Goal: Information Seeking & Learning: Understand process/instructions

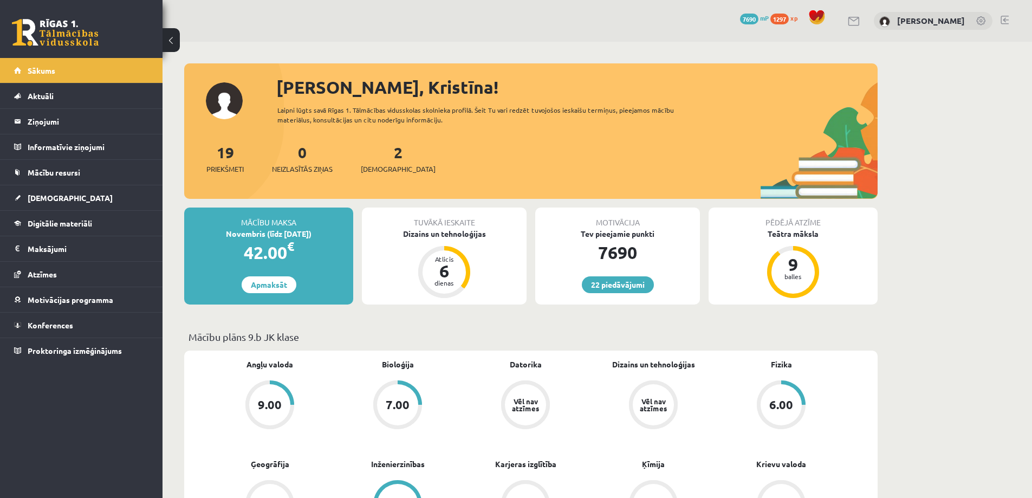
click at [376, 163] on div "2 Ieskaites" at bounding box center [398, 158] width 75 height 34
click at [379, 168] on span "[DEMOGRAPHIC_DATA]" at bounding box center [398, 169] width 75 height 11
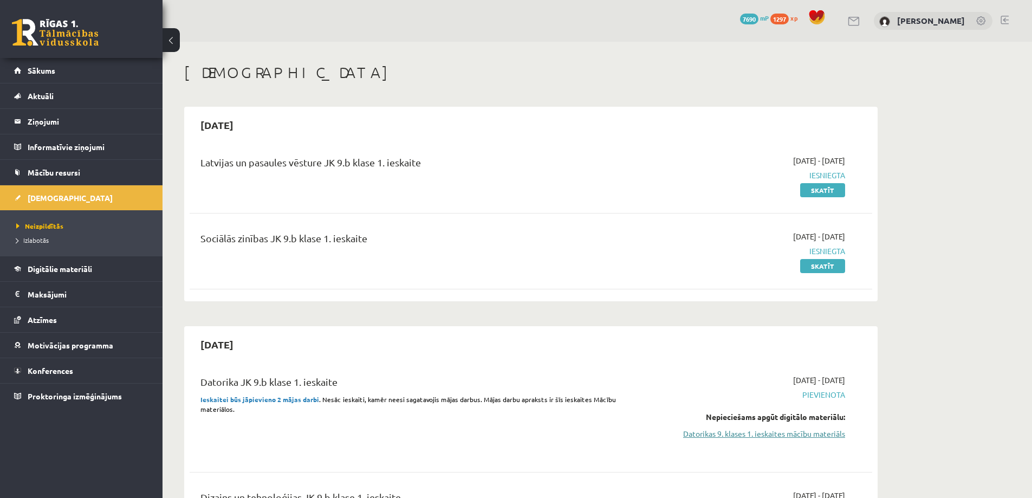
click at [760, 436] on link "Datorikas 9. klases 1. ieskaites mācību materiāls" at bounding box center [743, 433] width 204 height 11
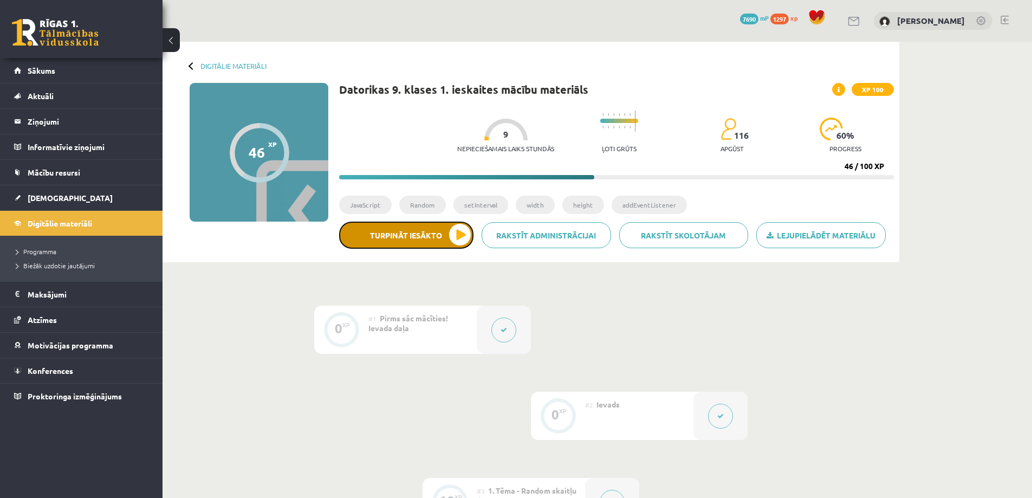
click at [422, 237] on button "Turpināt iesākto" at bounding box center [406, 235] width 134 height 27
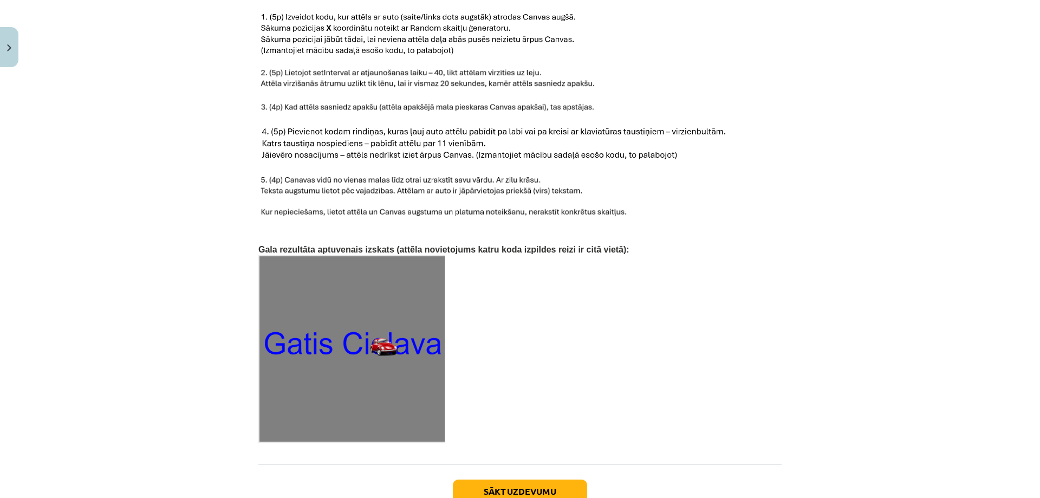
scroll to position [1332, 0]
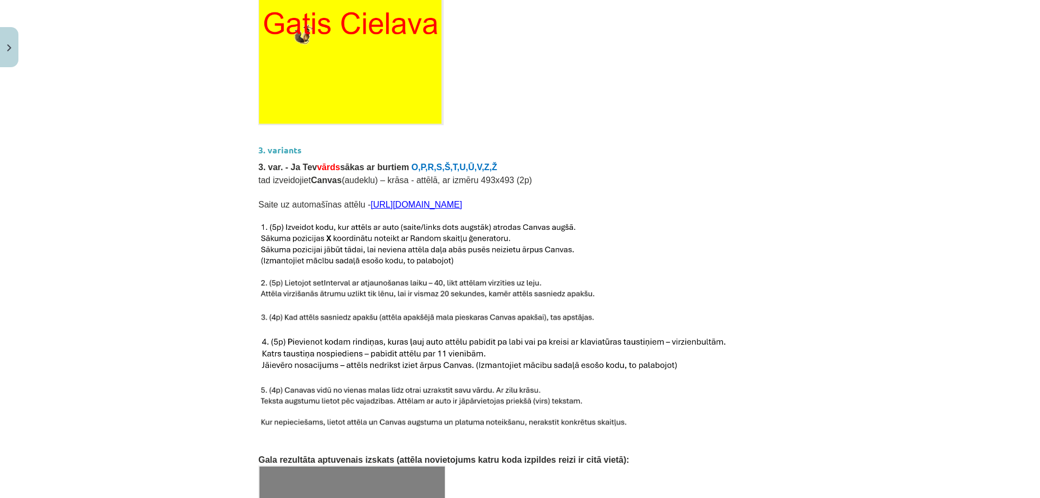
click at [442, 200] on link "[URL][DOMAIN_NAME]" at bounding box center [417, 204] width 92 height 9
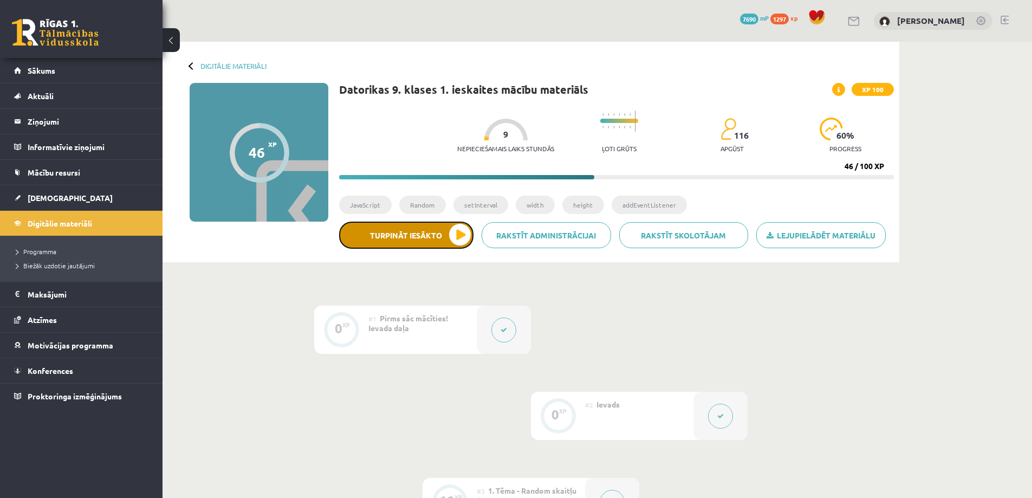
click at [434, 244] on button "Turpināt iesākto" at bounding box center [406, 235] width 134 height 27
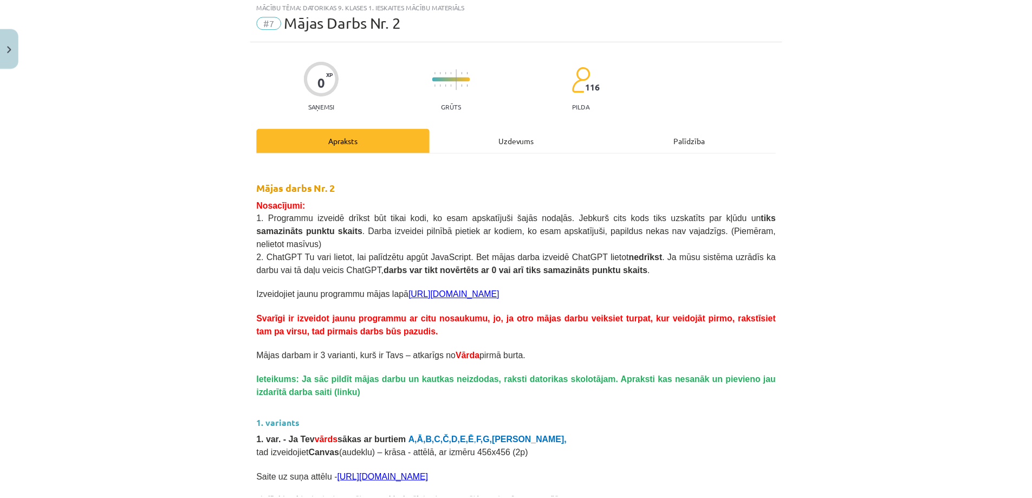
scroll to position [86, 0]
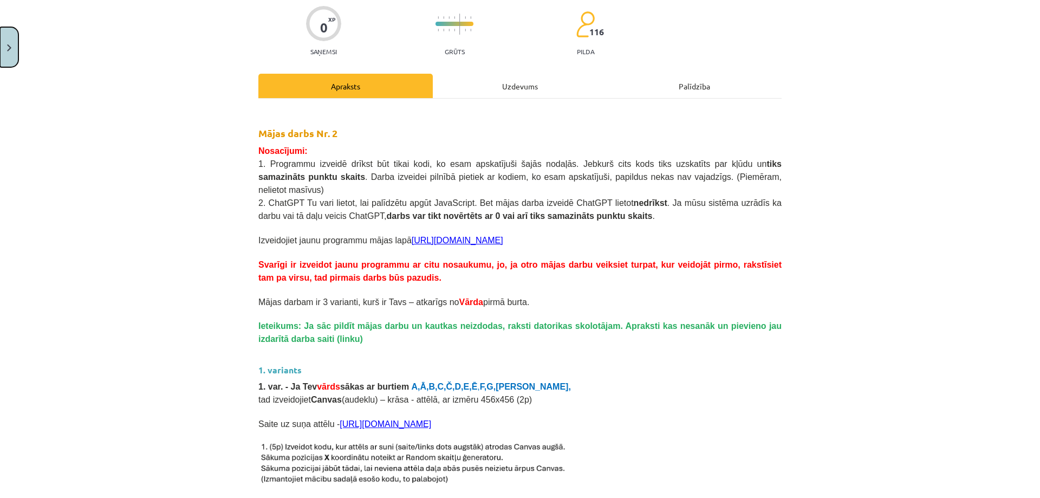
click at [18, 53] on button "Close" at bounding box center [9, 47] width 18 height 40
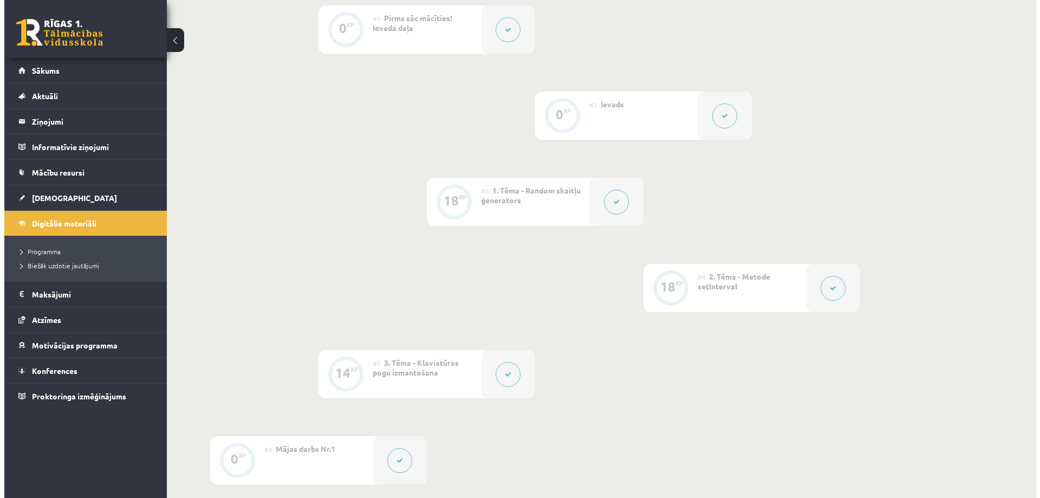
scroll to position [325, 0]
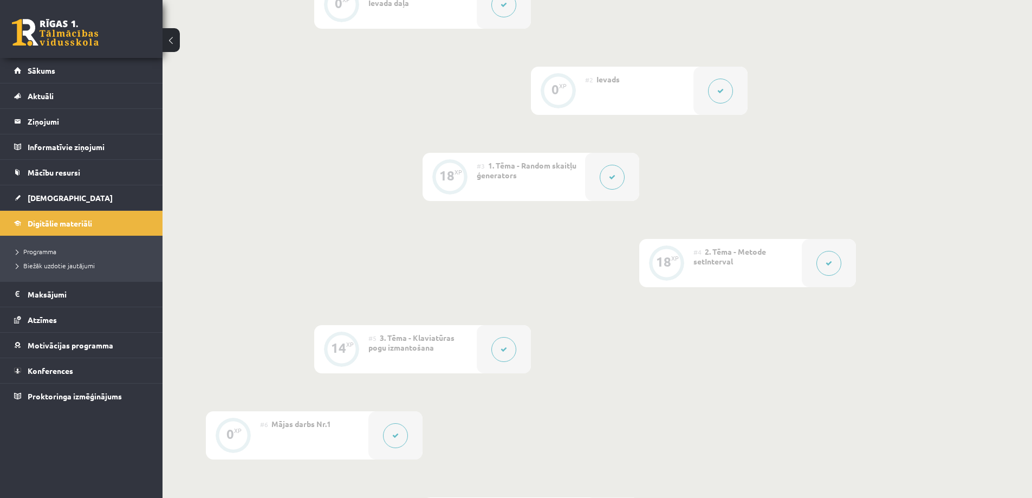
click at [833, 267] on button at bounding box center [828, 263] width 25 height 25
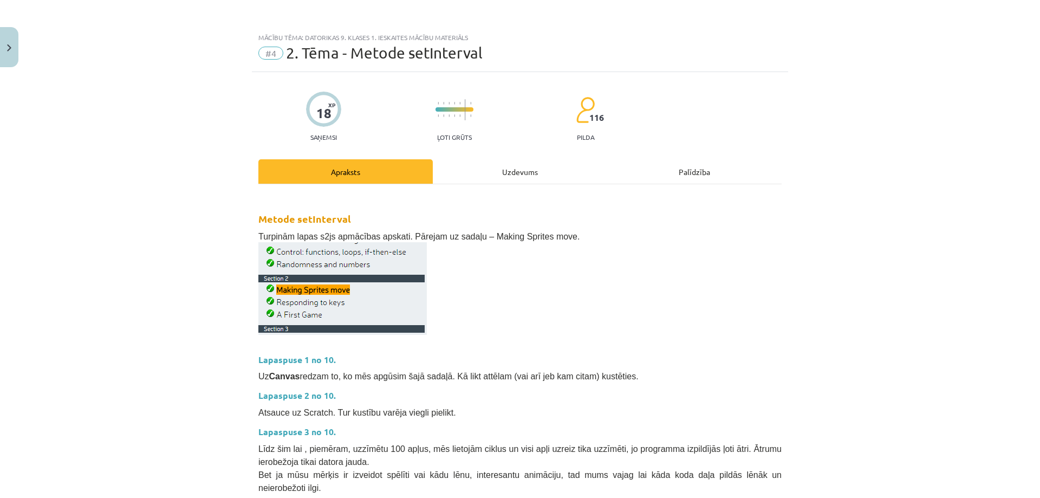
click at [482, 302] on p at bounding box center [519, 288] width 523 height 93
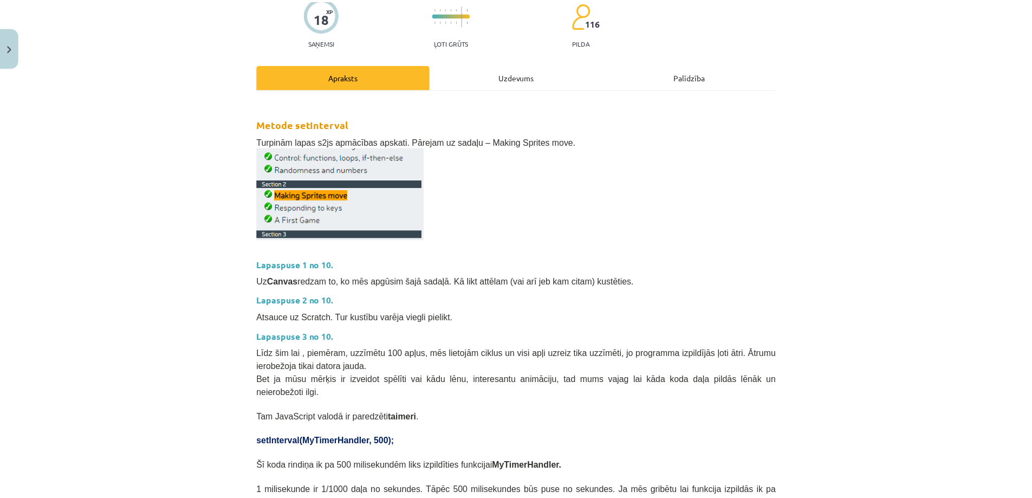
scroll to position [0, 0]
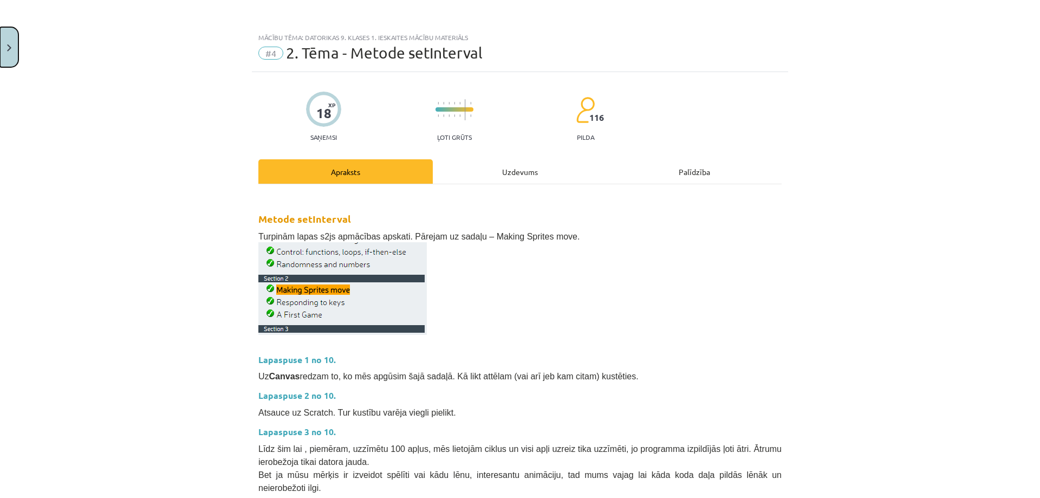
click at [12, 55] on button "Close" at bounding box center [9, 47] width 18 height 40
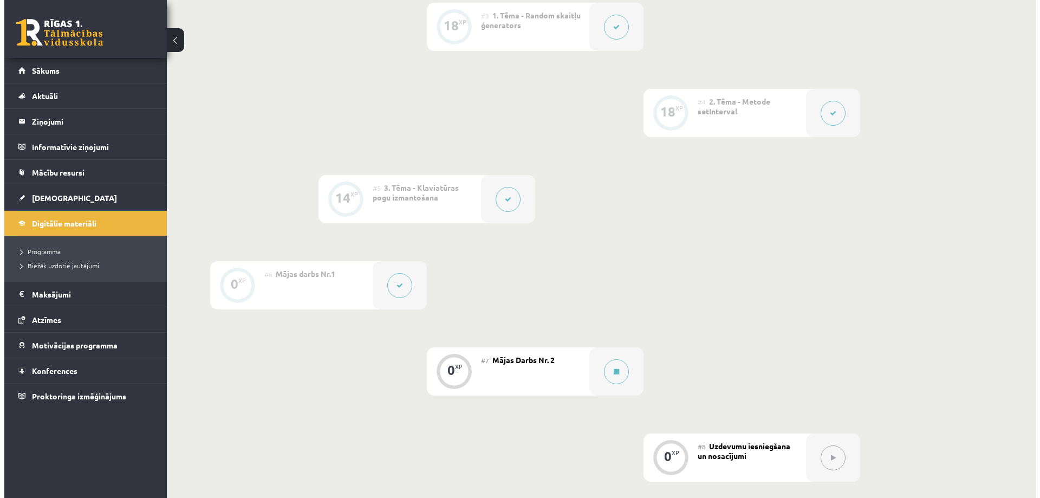
scroll to position [488, 0]
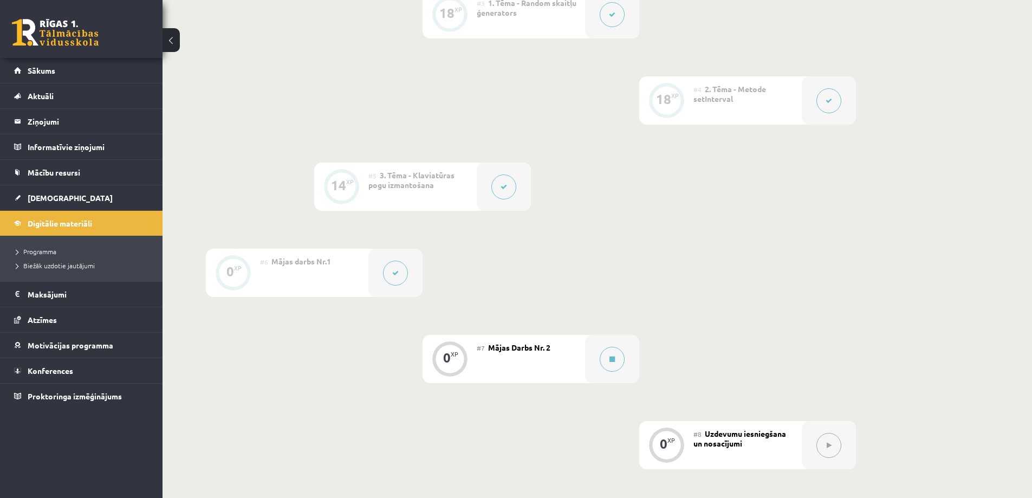
click at [544, 360] on div "#7 Mājas Darbs Nr. 2" at bounding box center [531, 359] width 108 height 48
click at [612, 361] on icon at bounding box center [611, 359] width 5 height 7
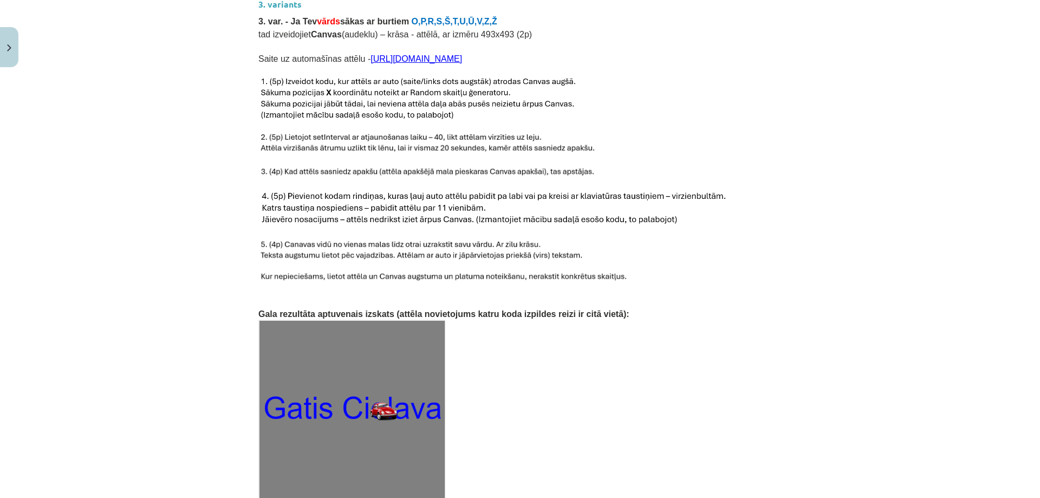
scroll to position [1300, 0]
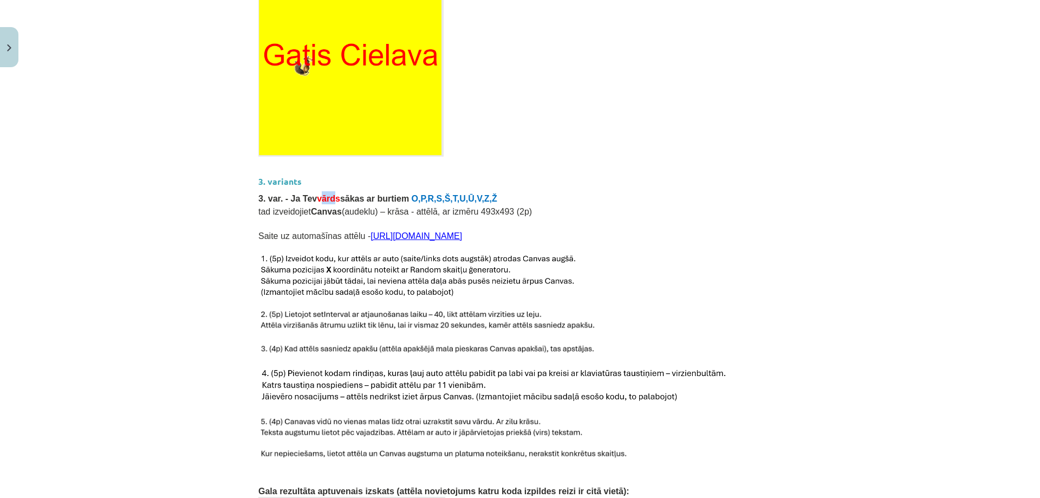
drag, startPoint x: 314, startPoint y: 183, endPoint x: 320, endPoint y: 183, distance: 6.0
click at [320, 194] on span "vārds" at bounding box center [328, 198] width 23 height 9
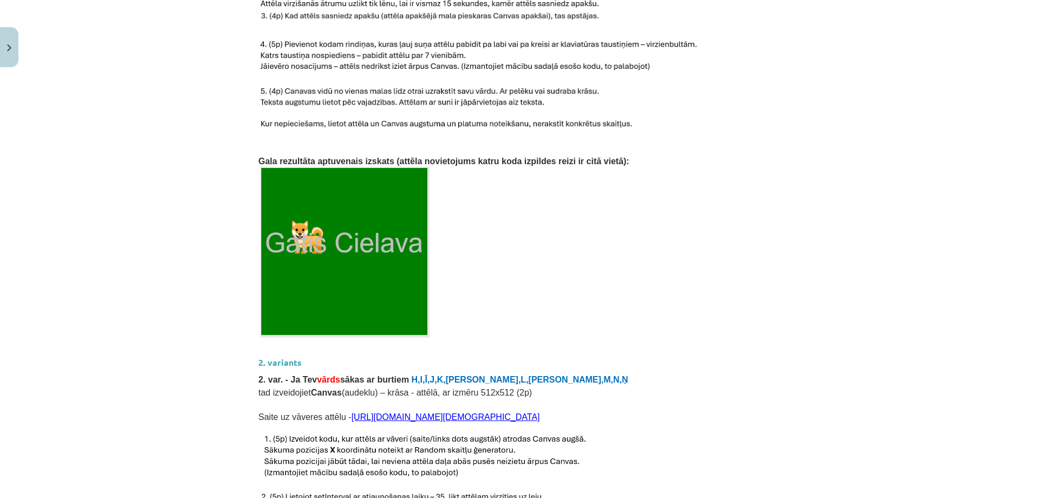
scroll to position [325, 0]
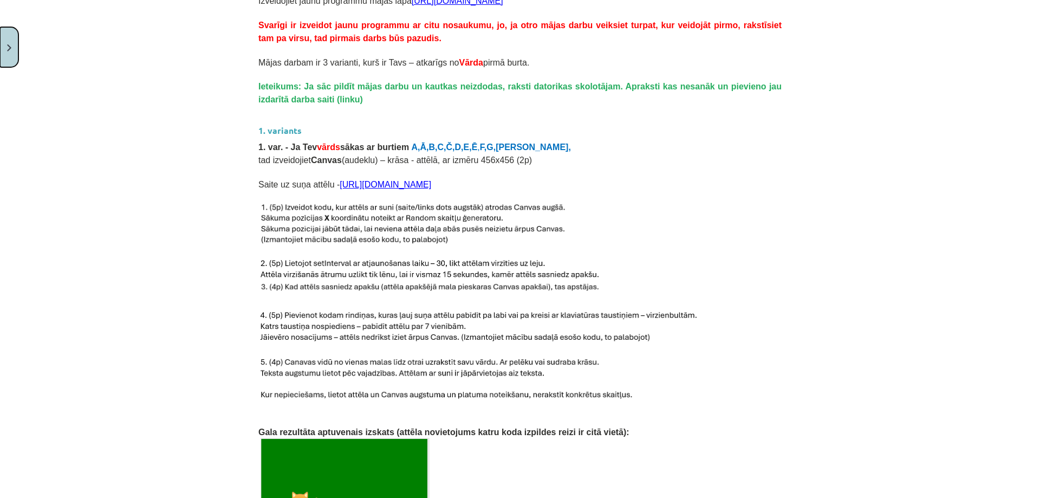
click at [7, 46] on button "Close" at bounding box center [9, 47] width 18 height 40
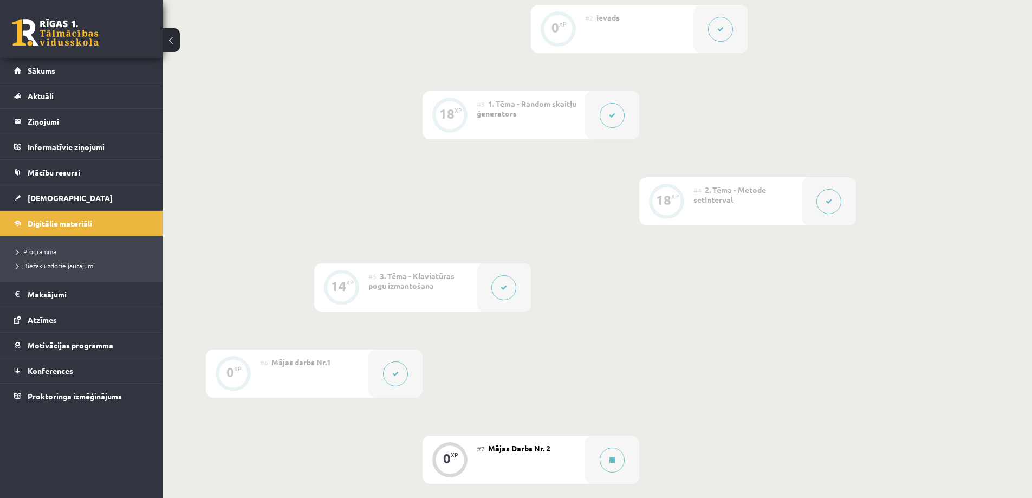
scroll to position [271, 0]
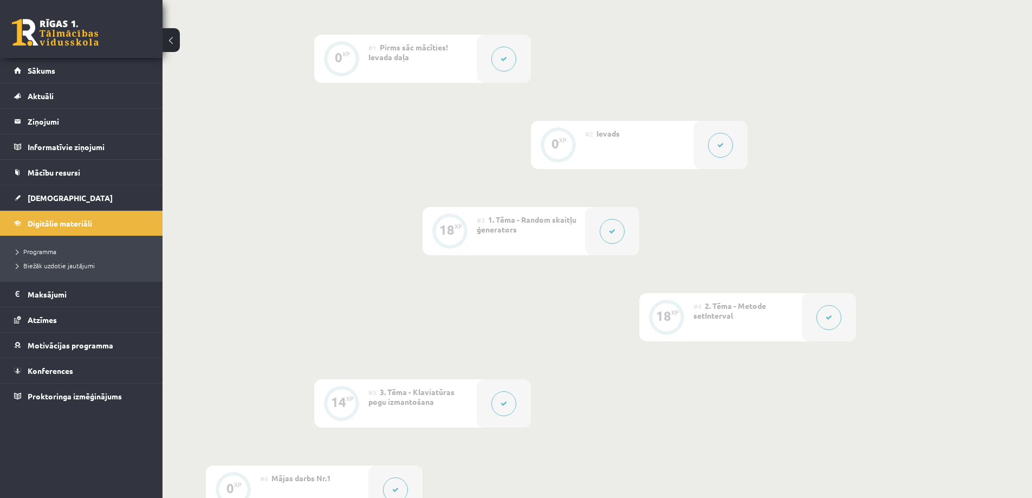
click at [553, 231] on div "#3 1. Tēma - Random skaitļu ģenerators" at bounding box center [531, 231] width 108 height 48
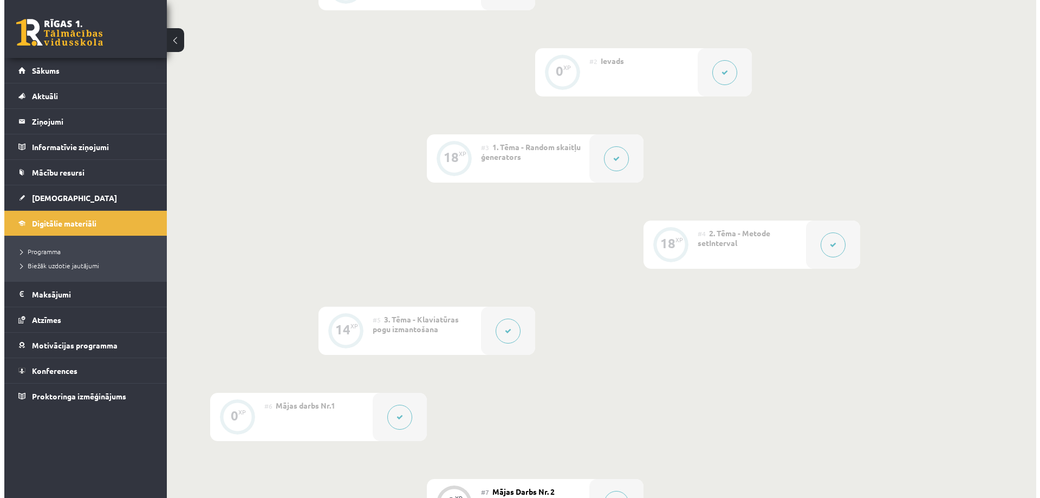
scroll to position [488, 0]
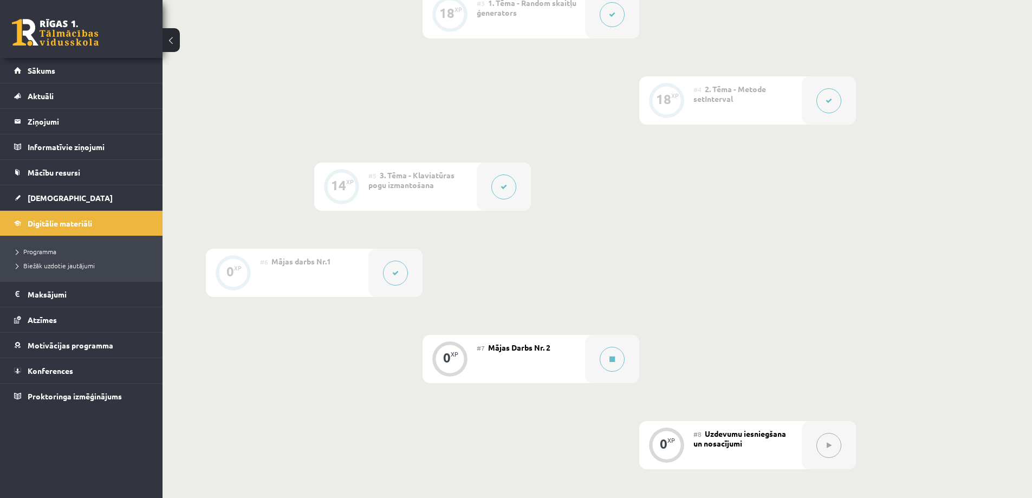
click at [395, 276] on button at bounding box center [395, 273] width 25 height 25
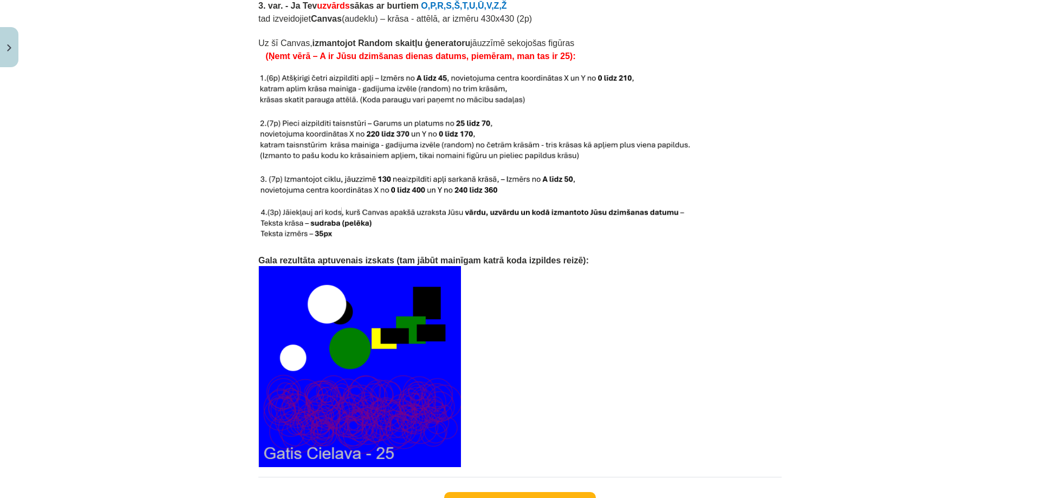
scroll to position [2079, 0]
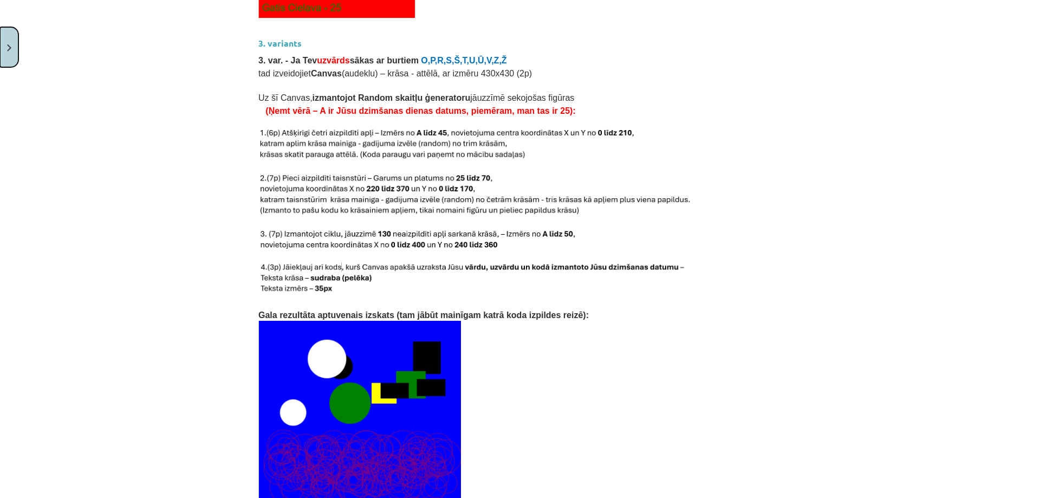
click at [16, 47] on button "Close" at bounding box center [9, 47] width 18 height 40
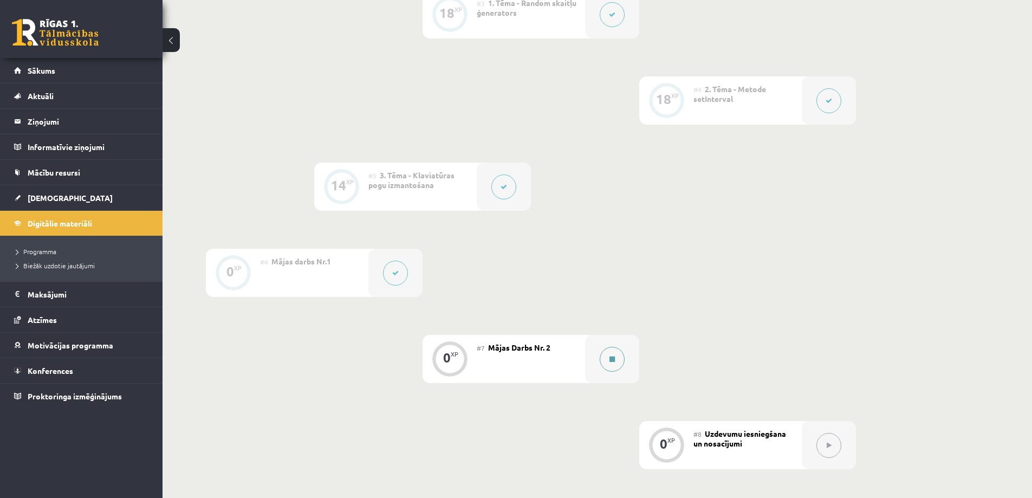
click at [588, 358] on div at bounding box center [612, 359] width 54 height 48
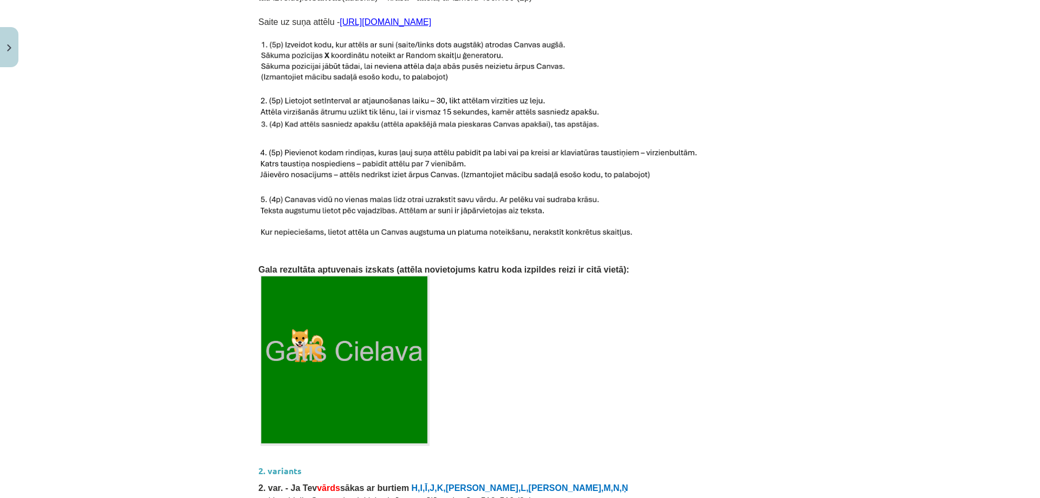
scroll to position [758, 0]
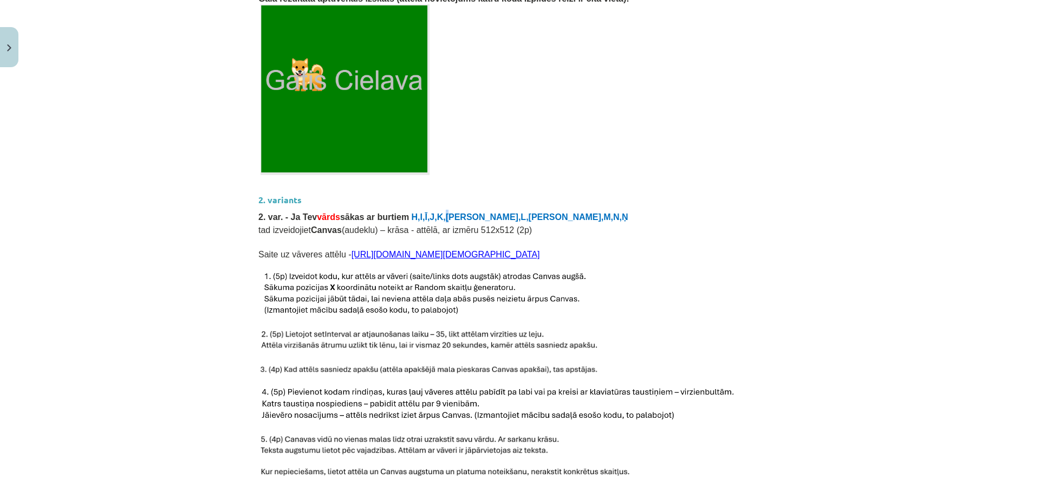
click at [420, 212] on span "H,I,Ī,J,K,[PERSON_NAME],L,[PERSON_NAME],M,N,Ņ" at bounding box center [520, 216] width 217 height 9
click at [554, 210] on p "2. var. - Ja Tev vārds sākas ar burtiem H,I,Ī,J,K,Ķ,L,Ļ,M,N,Ņ" at bounding box center [519, 216] width 523 height 13
click at [412, 212] on span "H,I,Ī,J,K,[PERSON_NAME],L,[PERSON_NAME],M,N,Ņ" at bounding box center [520, 216] width 217 height 9
click at [595, 186] on h3 "2. variants" at bounding box center [519, 196] width 523 height 20
click at [516, 250] on link "[URL][DOMAIN_NAME][DEMOGRAPHIC_DATA]" at bounding box center [446, 254] width 189 height 9
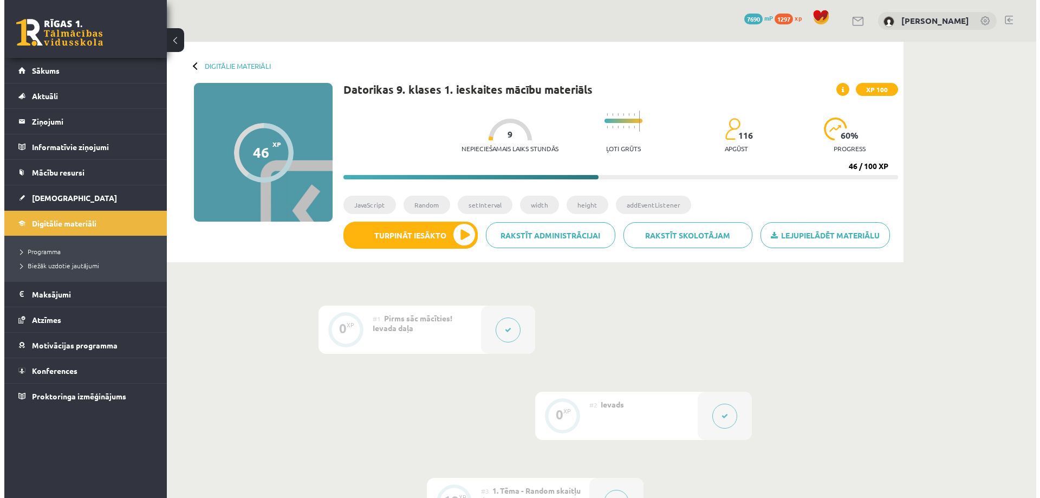
scroll to position [488, 0]
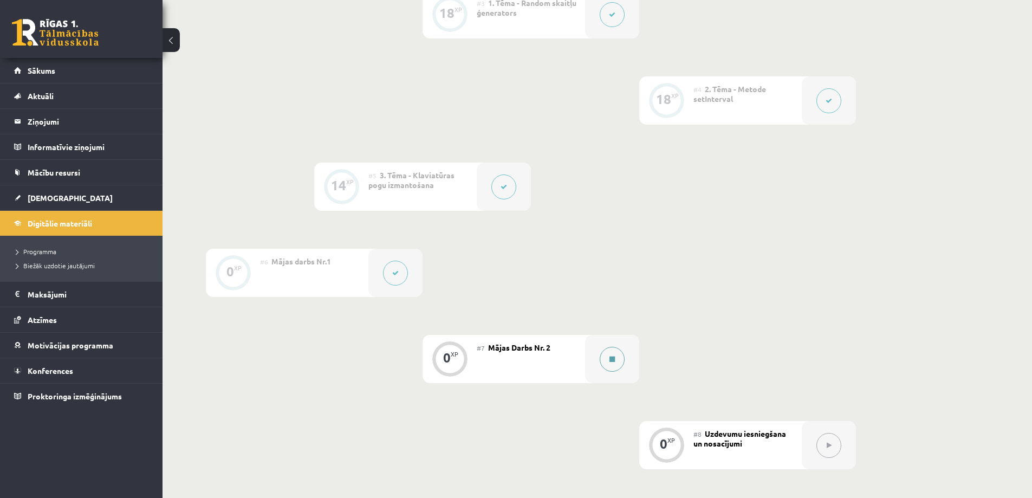
click at [607, 360] on button at bounding box center [612, 359] width 25 height 25
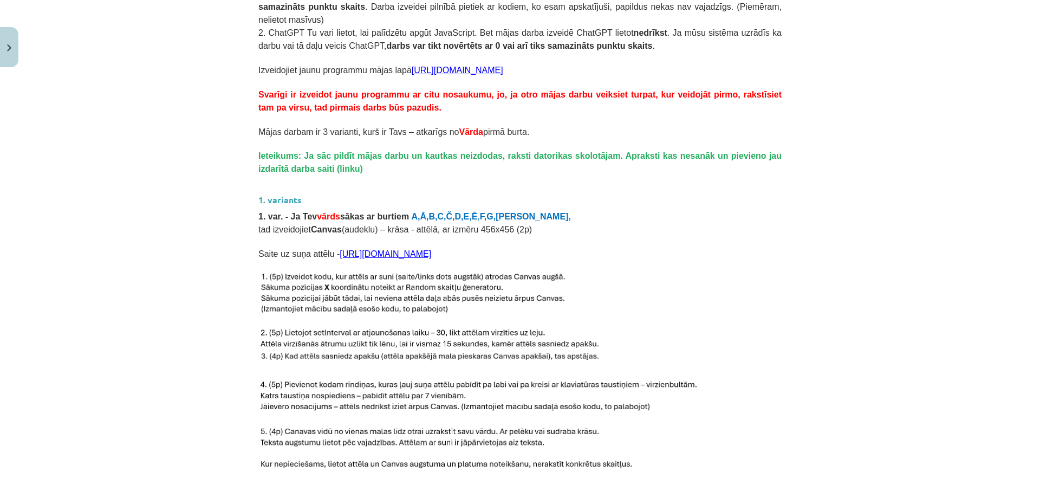
scroll to position [163, 0]
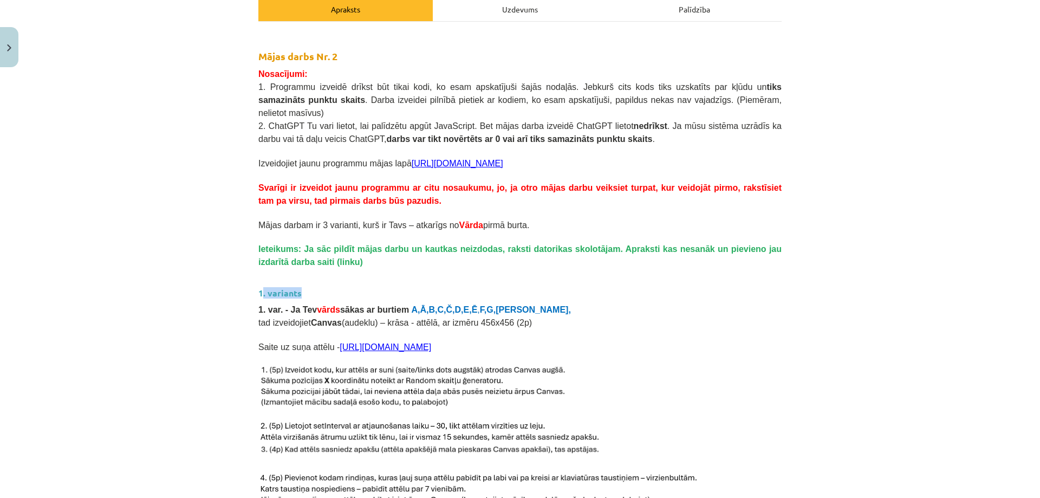
drag, startPoint x: 259, startPoint y: 276, endPoint x: 341, endPoint y: 282, distance: 81.5
click at [340, 282] on h3 "1. variants" at bounding box center [519, 290] width 523 height 20
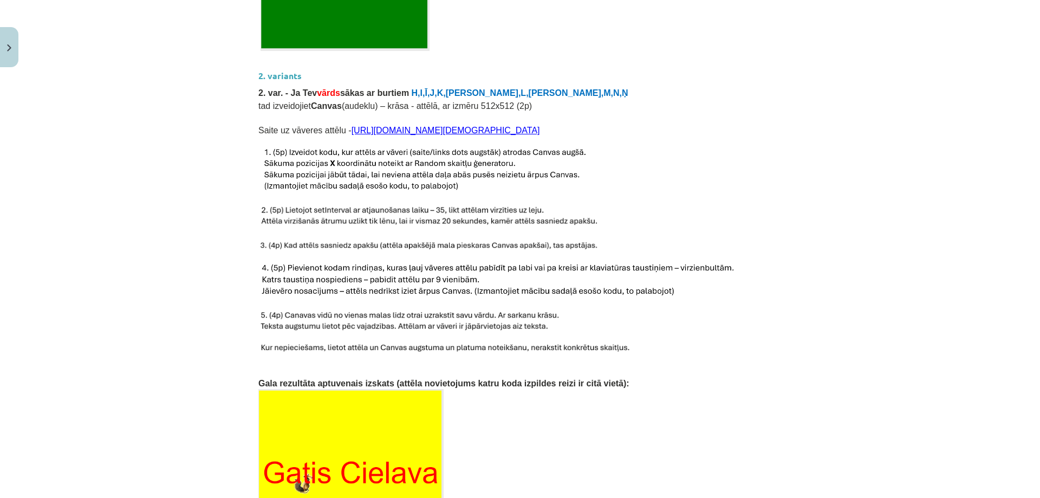
scroll to position [975, 0]
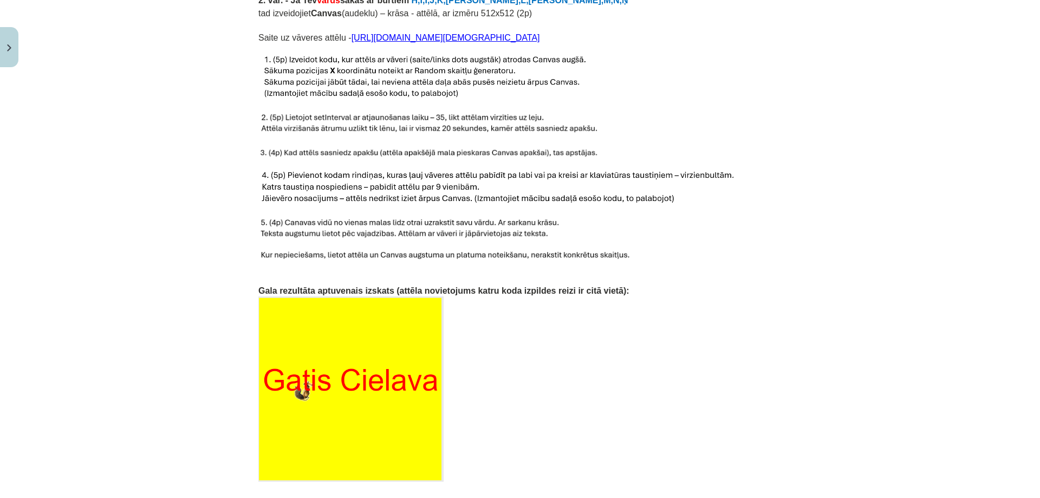
click at [723, 296] on p at bounding box center [519, 388] width 523 height 185
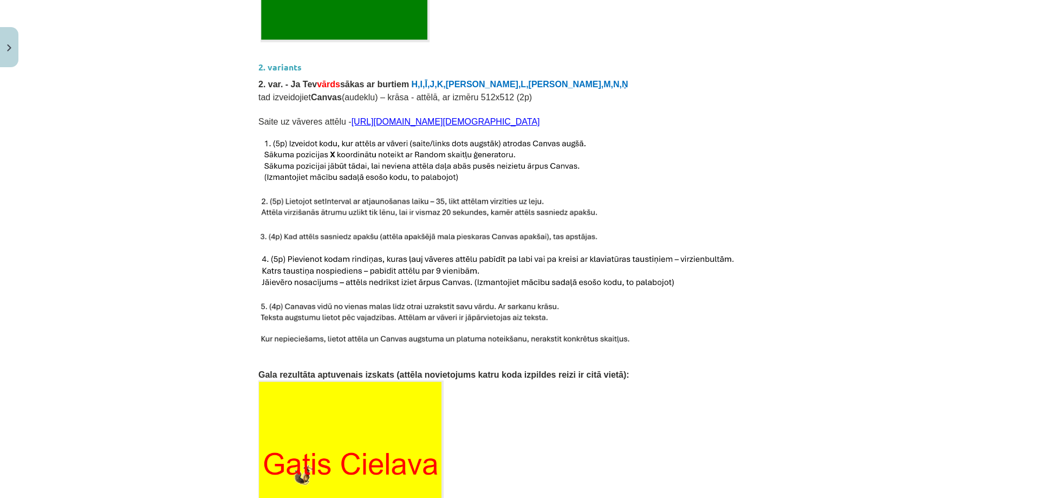
scroll to position [813, 0]
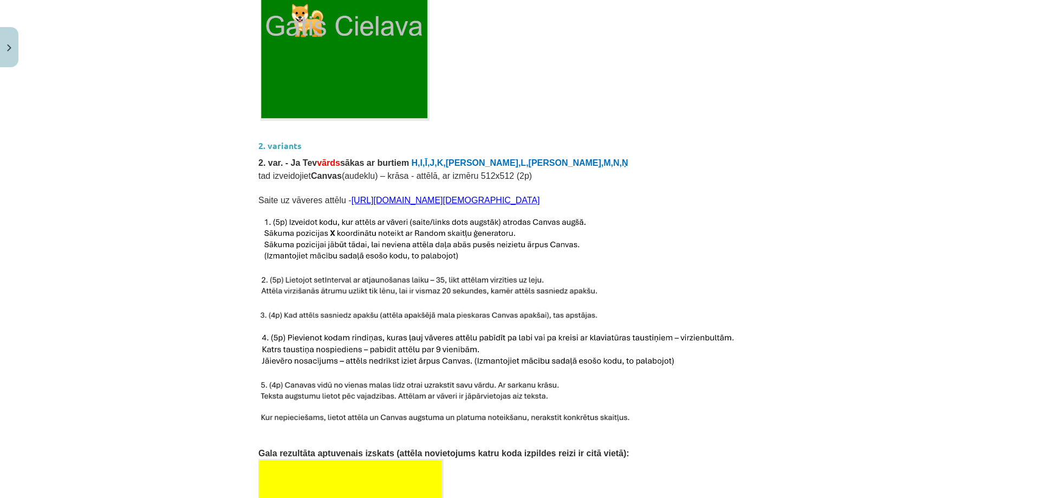
drag, startPoint x: 635, startPoint y: 185, endPoint x: 340, endPoint y: 184, distance: 295.3
click at [340, 193] on p "Saite uz vāveres attēlu - [URL][DOMAIN_NAME][DEMOGRAPHIC_DATA]" at bounding box center [519, 199] width 523 height 13
copy link "[URL][DOMAIN_NAME][DEMOGRAPHIC_DATA]"
click at [579, 217] on img at bounding box center [425, 240] width 334 height 46
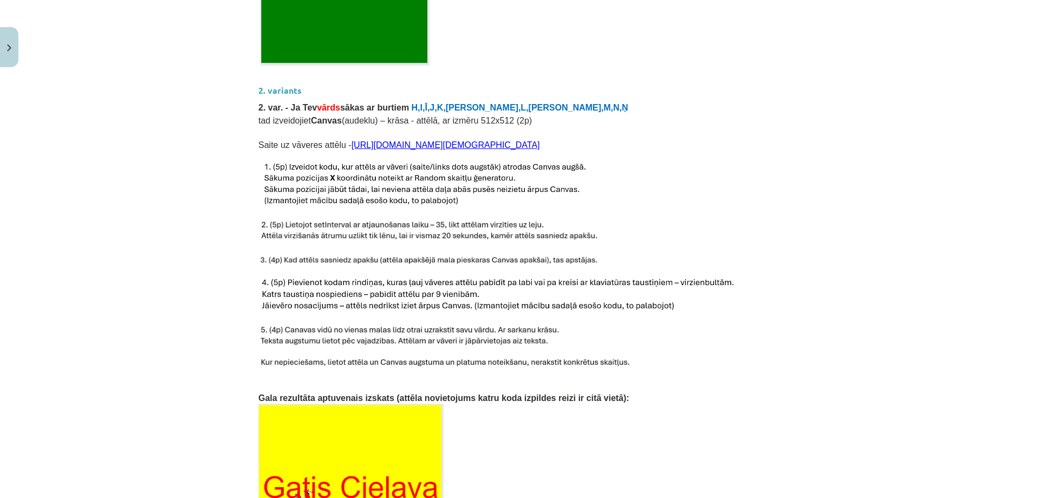
scroll to position [867, 0]
click at [672, 163] on p at bounding box center [519, 186] width 523 height 46
drag, startPoint x: 647, startPoint y: 132, endPoint x: 338, endPoint y: 132, distance: 308.8
click at [338, 139] on p "Saite uz vāveres attēlu - [URL][DOMAIN_NAME][DEMOGRAPHIC_DATA]" at bounding box center [519, 145] width 523 height 13
copy link "[URL][DOMAIN_NAME][DEMOGRAPHIC_DATA]"
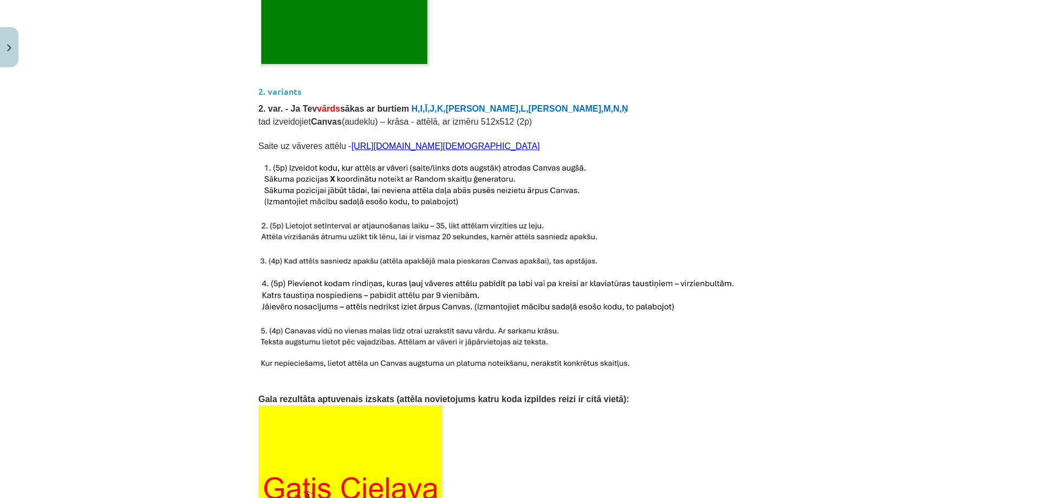
click at [653, 139] on p "Saite uz vāveres attēlu - [URL][DOMAIN_NAME][DEMOGRAPHIC_DATA]" at bounding box center [519, 145] width 523 height 13
click at [642, 127] on p at bounding box center [519, 132] width 523 height 11
drag, startPoint x: 635, startPoint y: 131, endPoint x: 339, endPoint y: 135, distance: 295.8
click at [339, 139] on p "Saite uz vāveres attēlu - [URL][DOMAIN_NAME][DEMOGRAPHIC_DATA]" at bounding box center [519, 145] width 523 height 13
copy link "[URL][DOMAIN_NAME][DEMOGRAPHIC_DATA]"
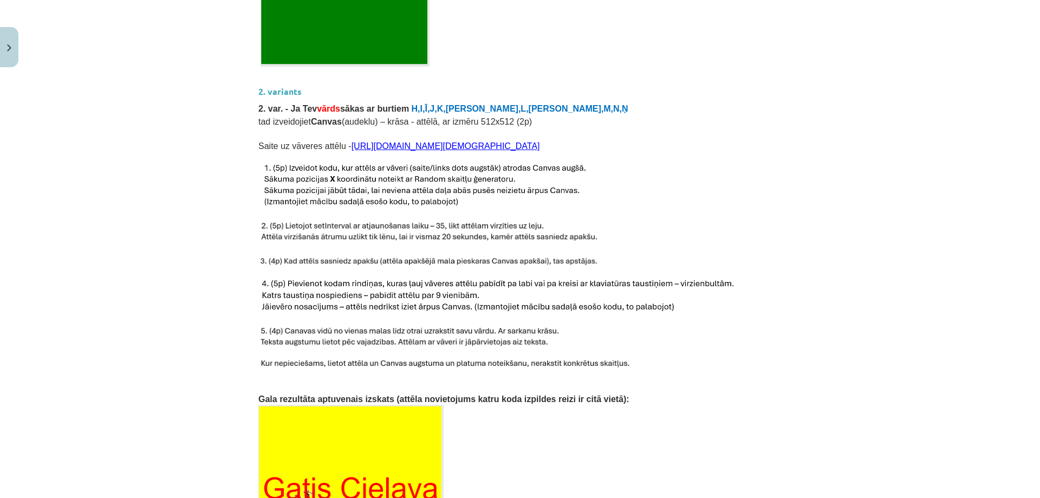
click at [654, 188] on p at bounding box center [519, 186] width 523 height 46
drag, startPoint x: 459, startPoint y: 108, endPoint x: 471, endPoint y: 109, distance: 12.0
click at [471, 117] on span "tad izveidojiet Canvas (audeklu) – krāsa - attēlā, ar izmēru 512x512 (2p)" at bounding box center [395, 121] width 274 height 9
copy span "512"
